Goal: Information Seeking & Learning: Find specific page/section

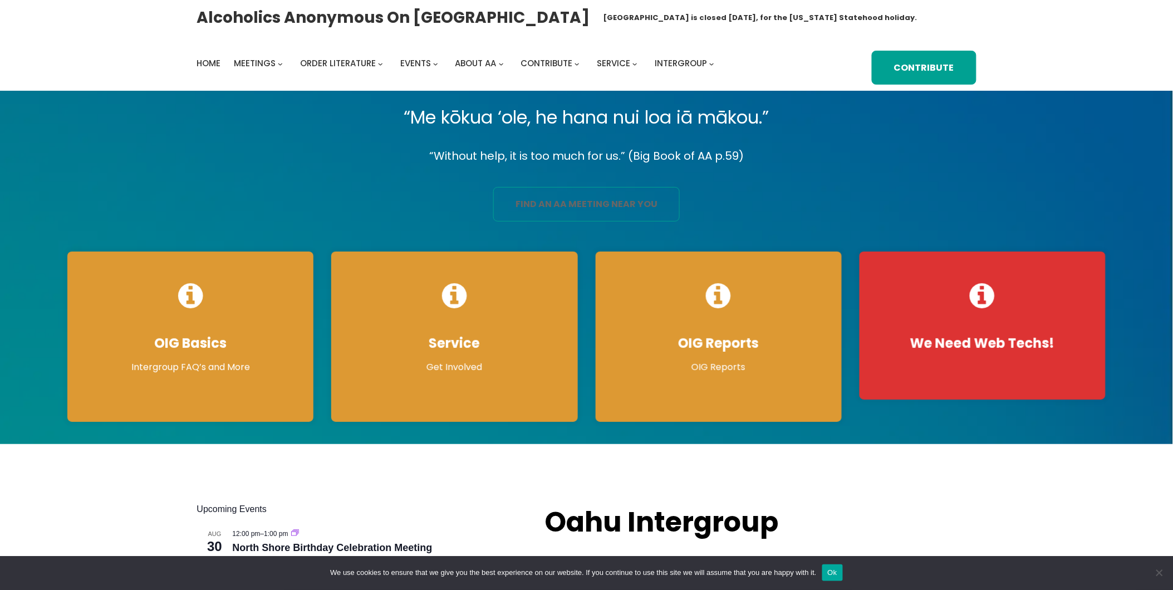
drag, startPoint x: 0, startPoint y: 0, endPoint x: 665, endPoint y: 207, distance: 696.1
click at [665, 207] on link "find an aa meeting near you" at bounding box center [586, 204] width 187 height 35
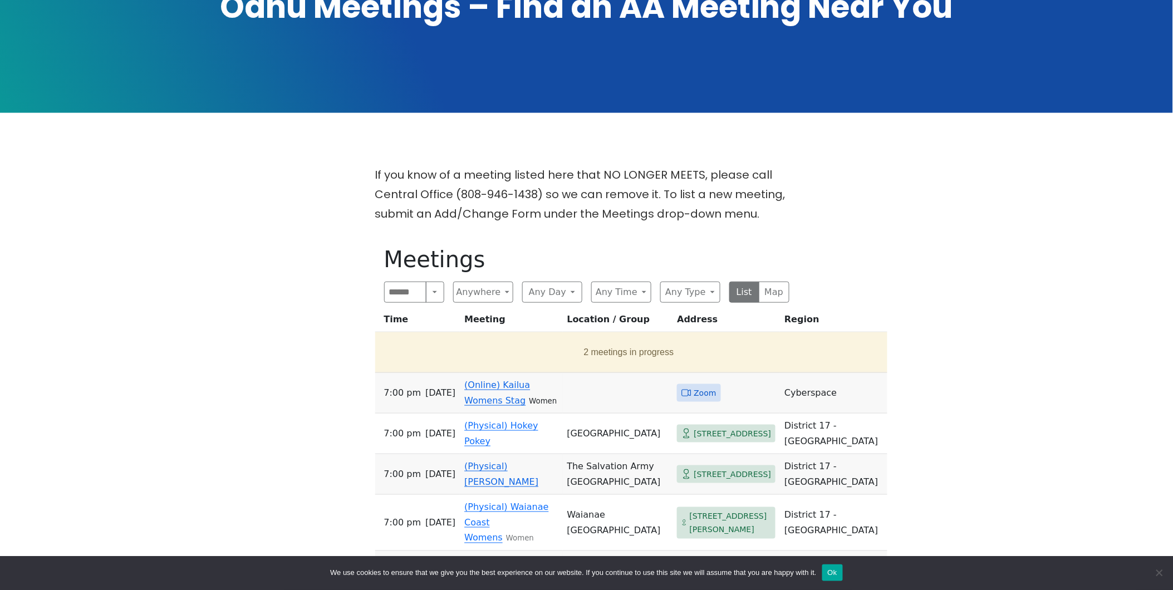
scroll to position [371, 0]
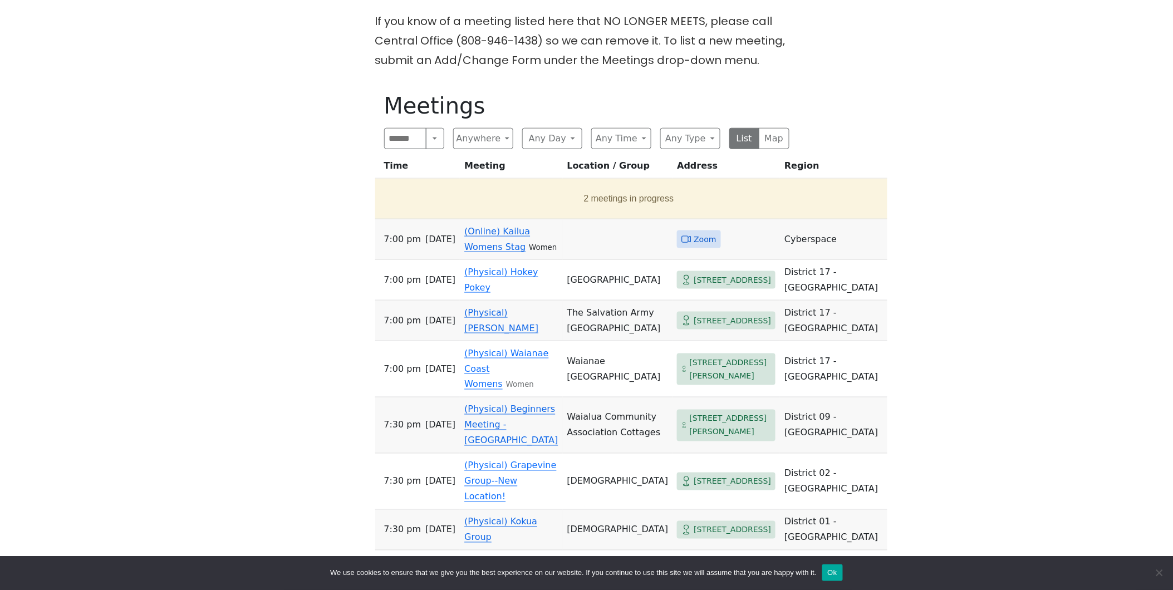
click at [493, 237] on link "(Online) Kailua Womens Stag" at bounding box center [497, 239] width 66 height 26
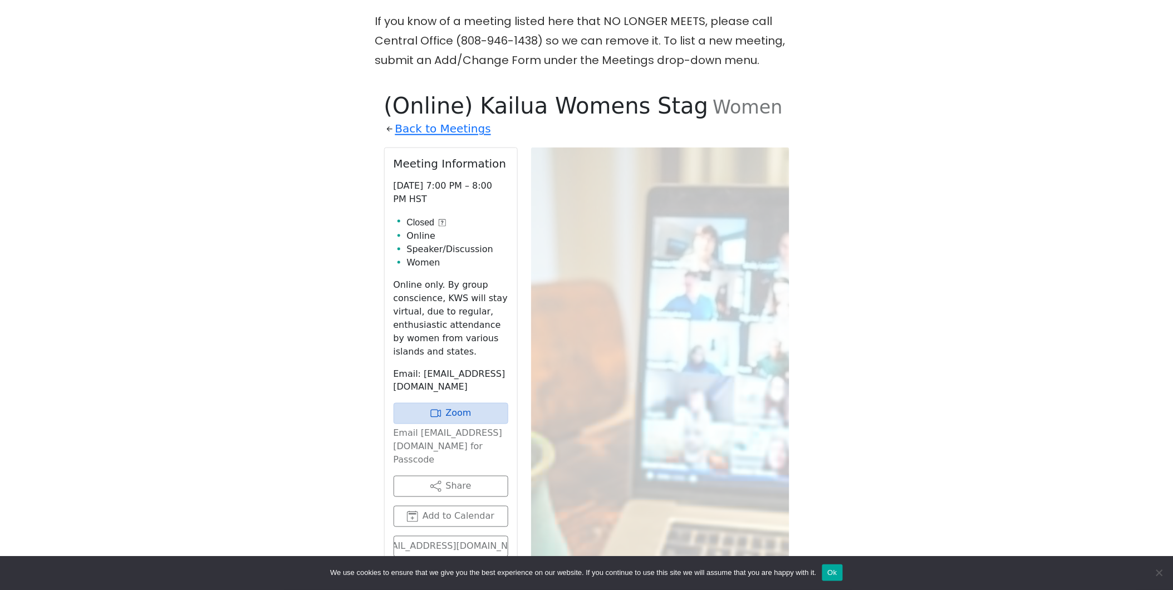
scroll to position [454, 0]
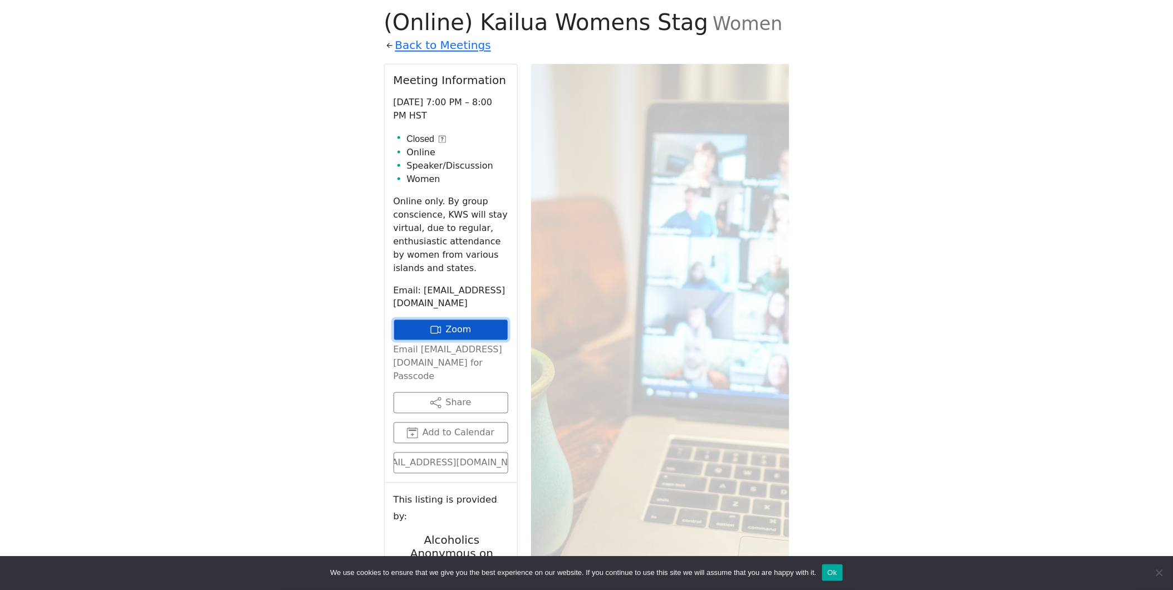
click at [480, 320] on link "Zoom" at bounding box center [451, 330] width 115 height 21
click at [469, 332] on link "Zoom" at bounding box center [451, 330] width 115 height 21
